Goal: Find specific page/section

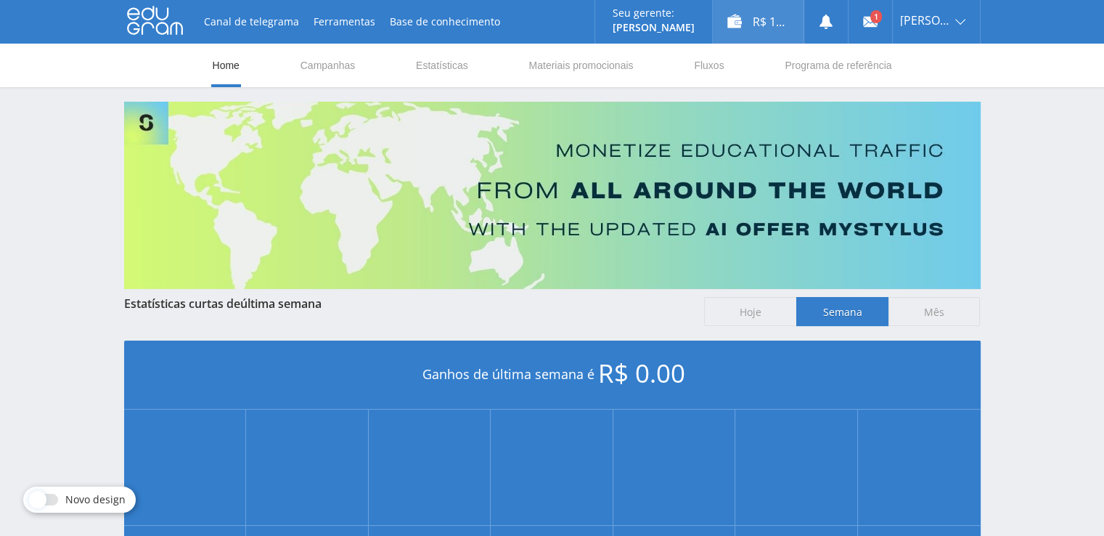
click at [752, 33] on div "R$ 12.00" at bounding box center [758, 22] width 91 height 44
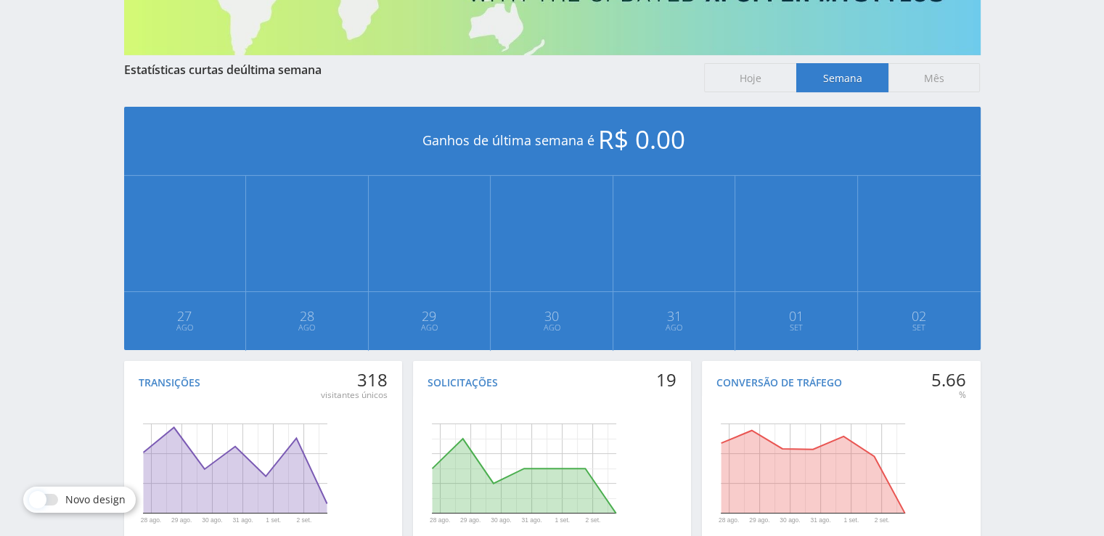
scroll to position [326, 0]
